Goal: Task Accomplishment & Management: Manage account settings

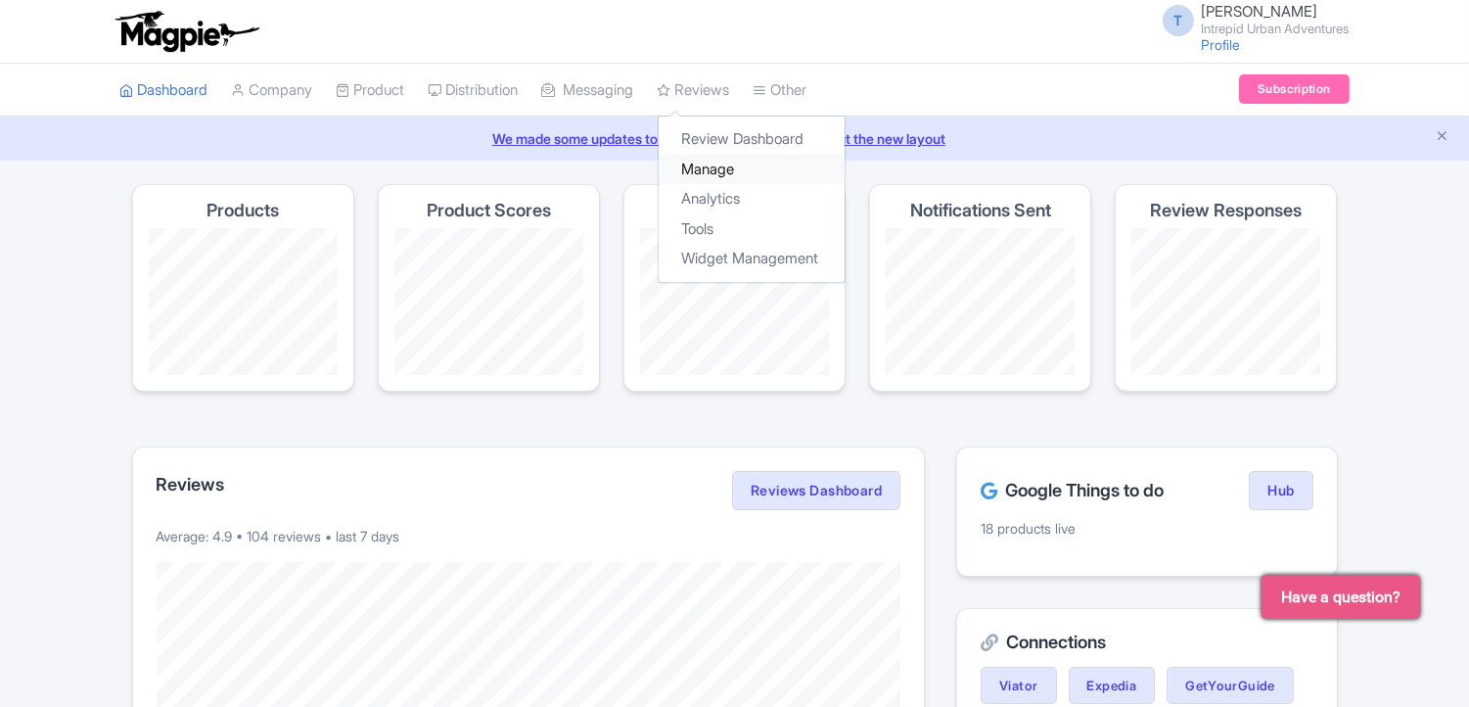
click at [709, 168] on link "Manage" at bounding box center [752, 170] width 186 height 30
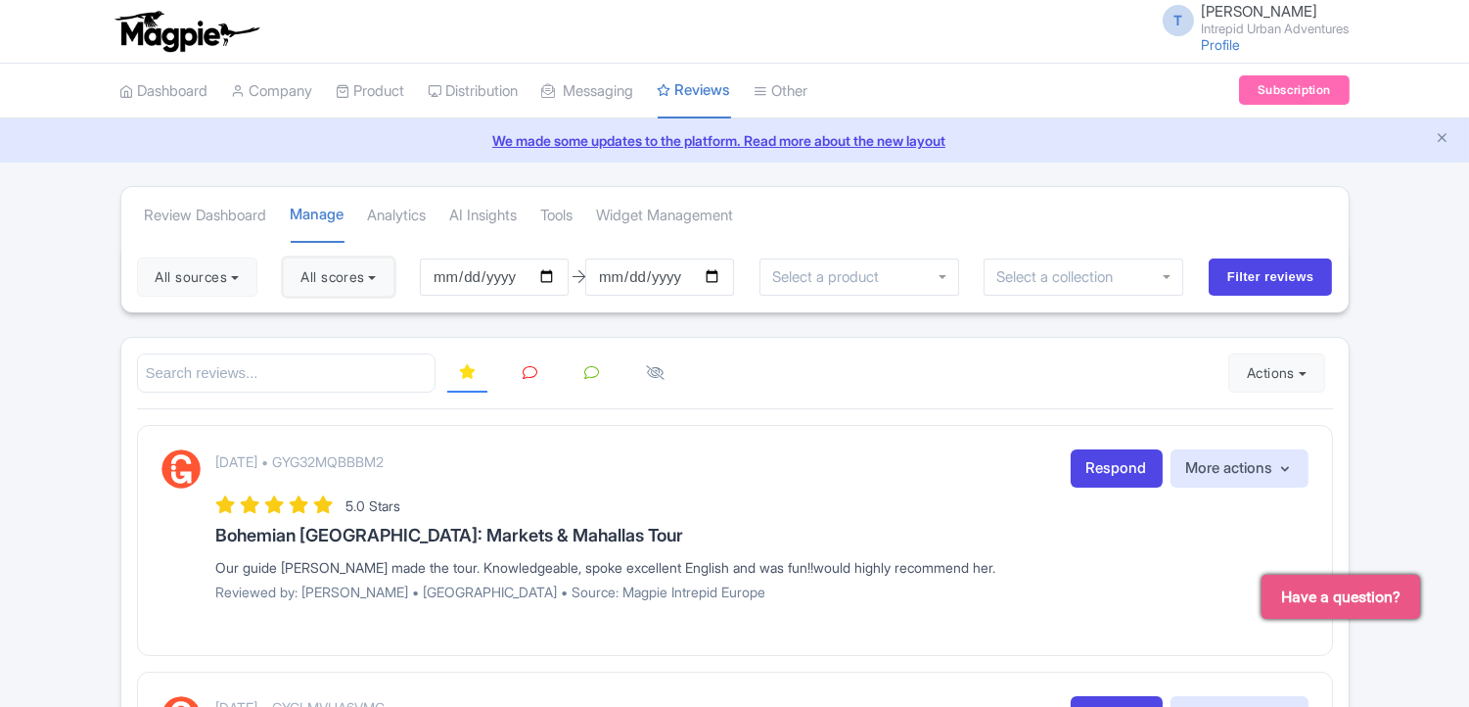
click at [350, 276] on button "All scores" at bounding box center [339, 276] width 113 height 39
click at [319, 324] on label "5 stars" at bounding box center [341, 323] width 44 height 23
click at [319, 324] on input "5 stars" at bounding box center [325, 317] width 13 height 13
checkbox input "false"
click at [319, 355] on label "4 stars" at bounding box center [341, 354] width 44 height 23
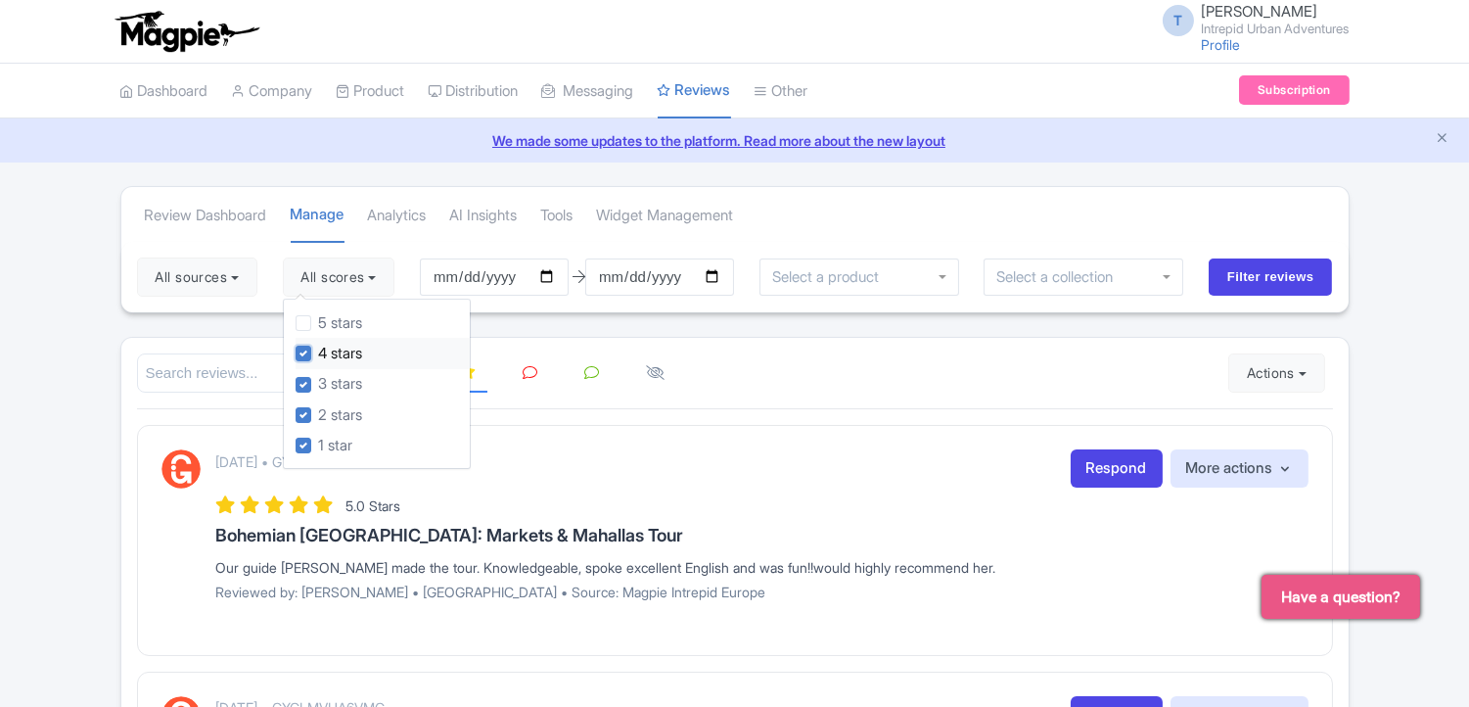
click at [319, 354] on input "4 stars" at bounding box center [325, 348] width 13 height 13
checkbox input "false"
click at [1251, 258] on input "Filter reviews" at bounding box center [1271, 276] width 124 height 37
